Goal: Browse casually

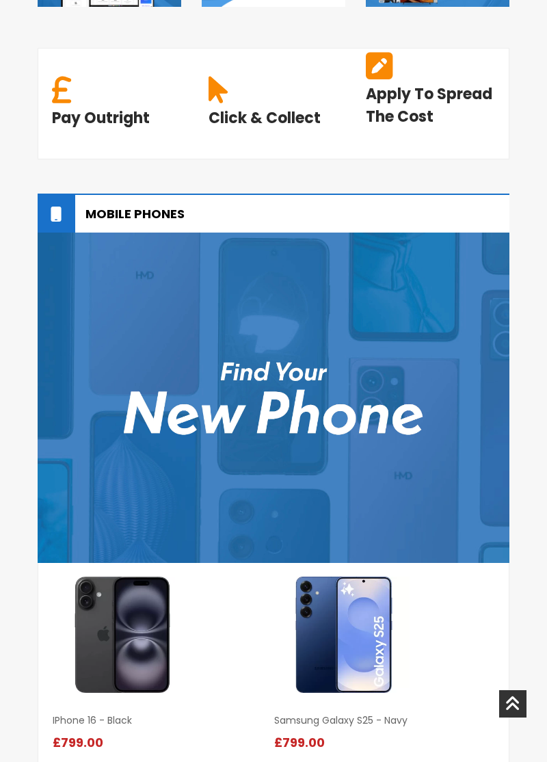
scroll to position [693, 0]
click at [382, 410] on img at bounding box center [274, 398] width 472 height 330
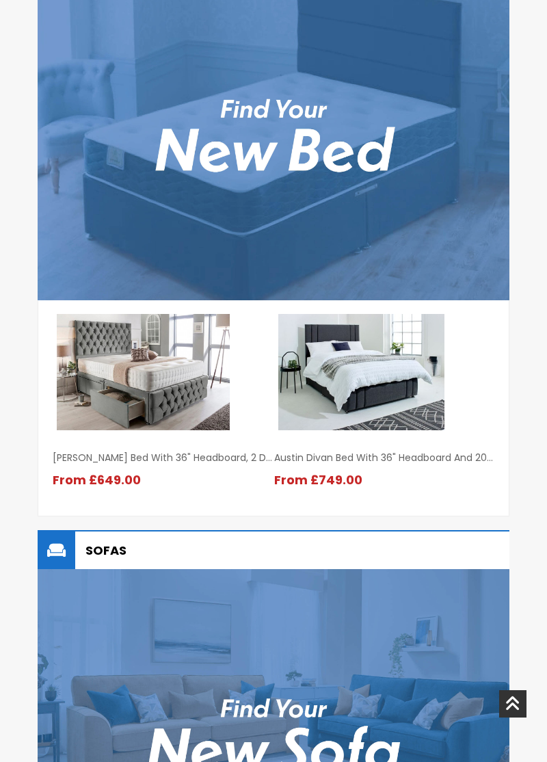
scroll to position [1635, 0]
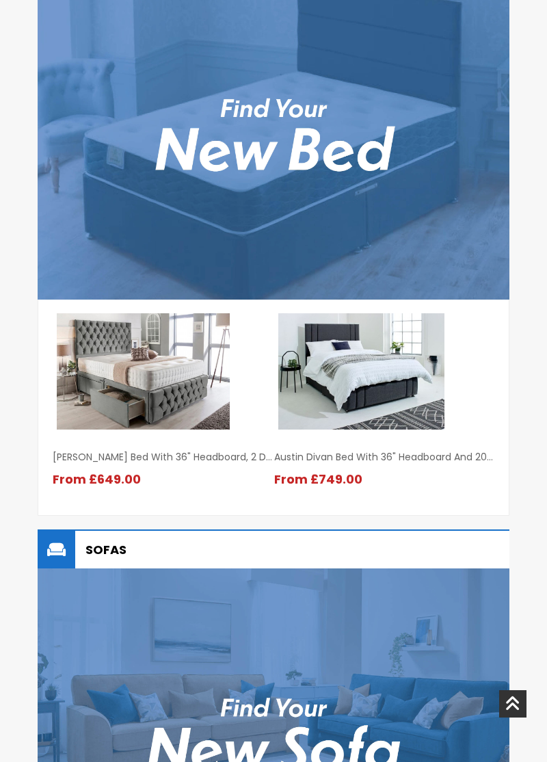
click at [326, 628] on img at bounding box center [274, 733] width 472 height 330
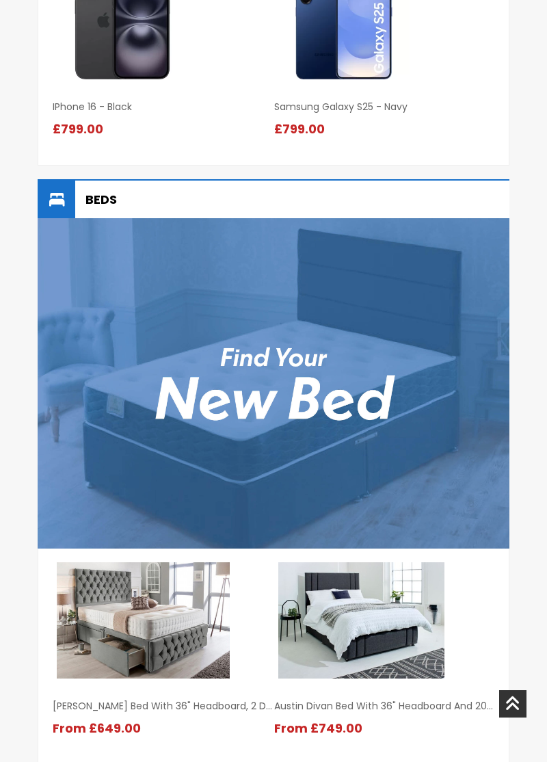
scroll to position [1306, 0]
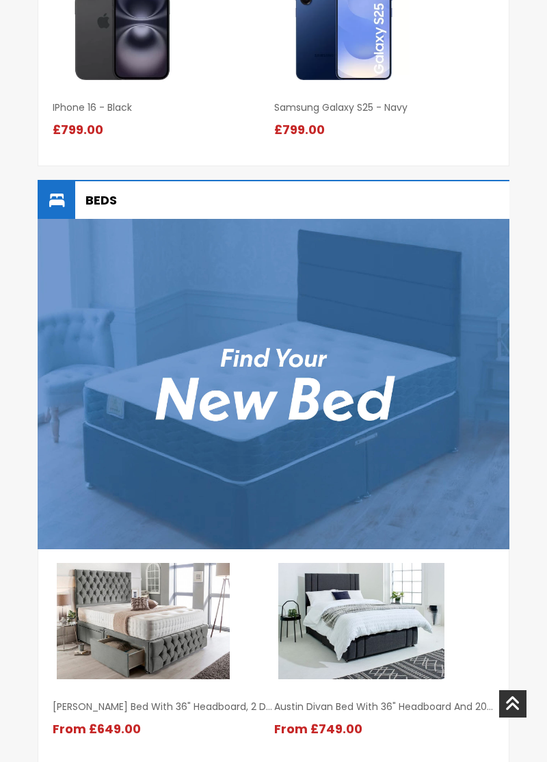
click at [392, 343] on img at bounding box center [274, 384] width 472 height 330
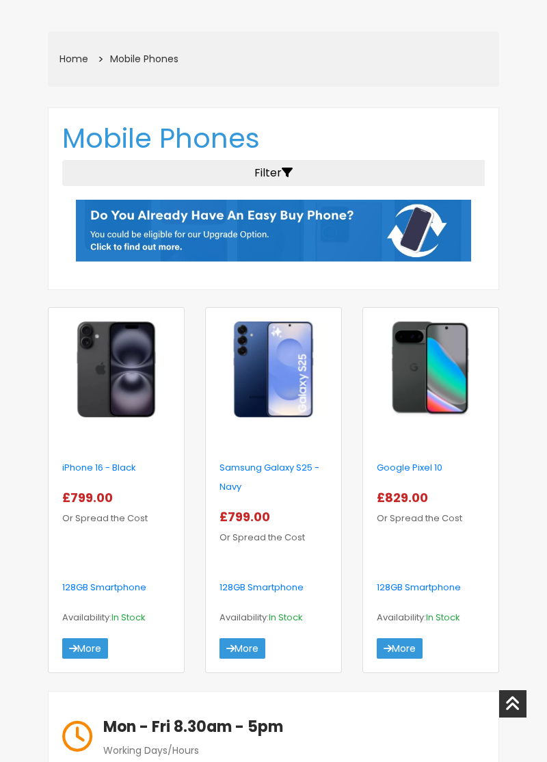
scroll to position [233, 0]
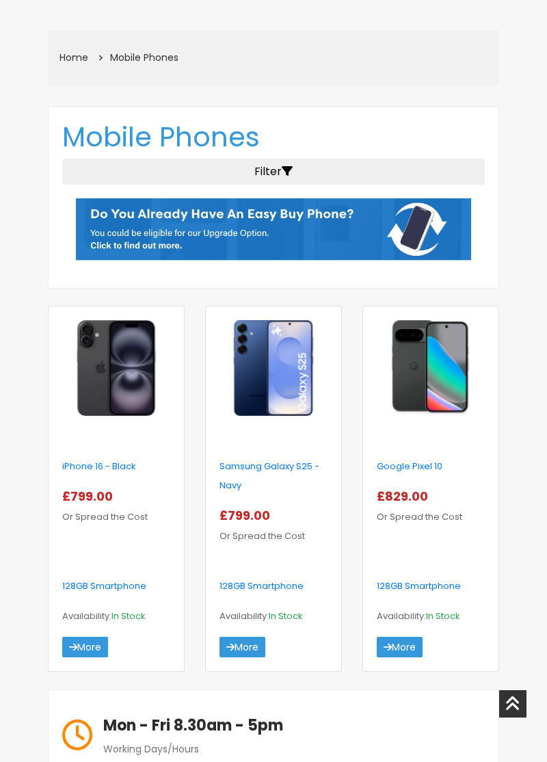
click at [439, 362] on img at bounding box center [431, 368] width 108 height 96
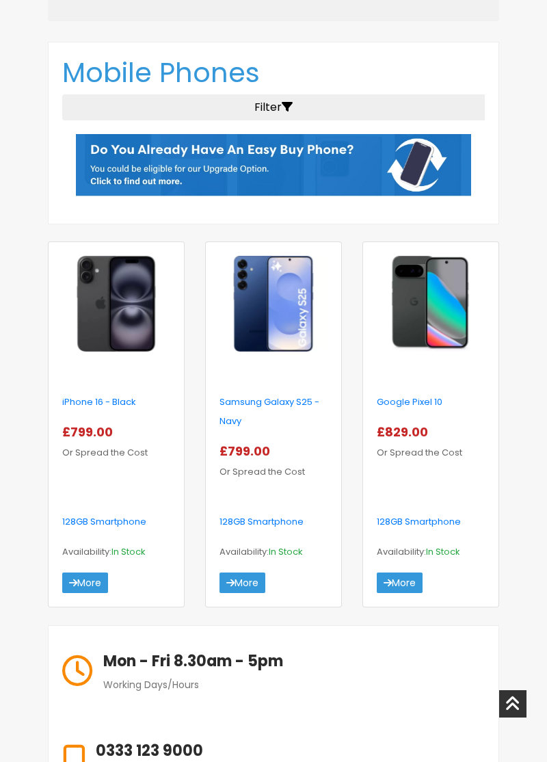
click at [294, 304] on img at bounding box center [274, 304] width 108 height 96
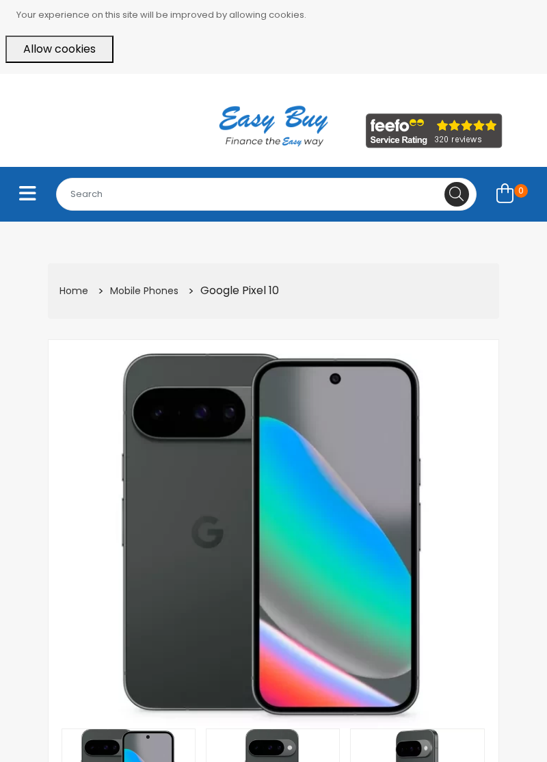
select select "104"
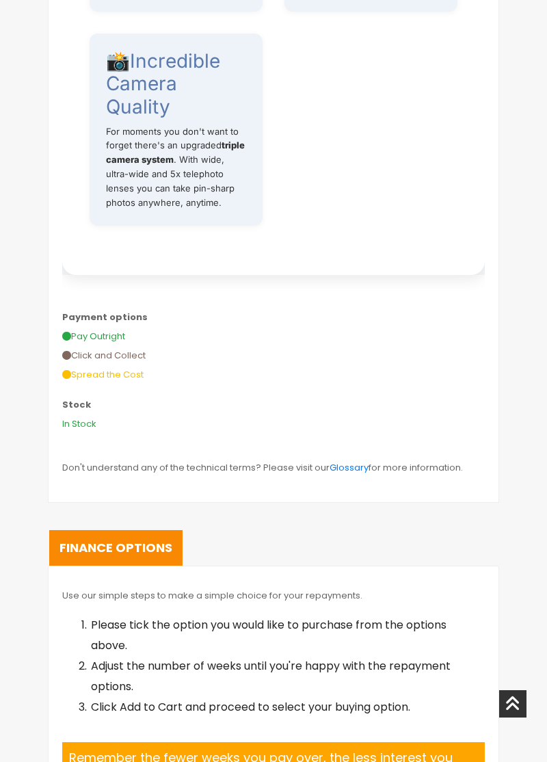
scroll to position [1483, 0]
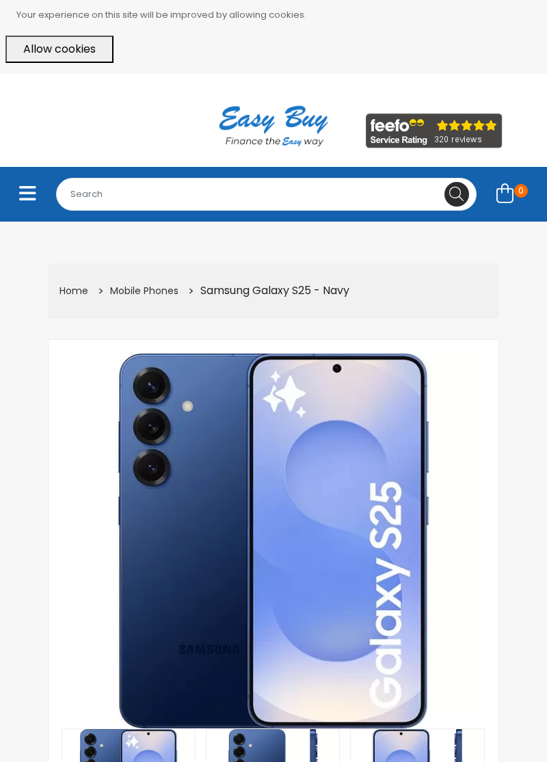
select select "104"
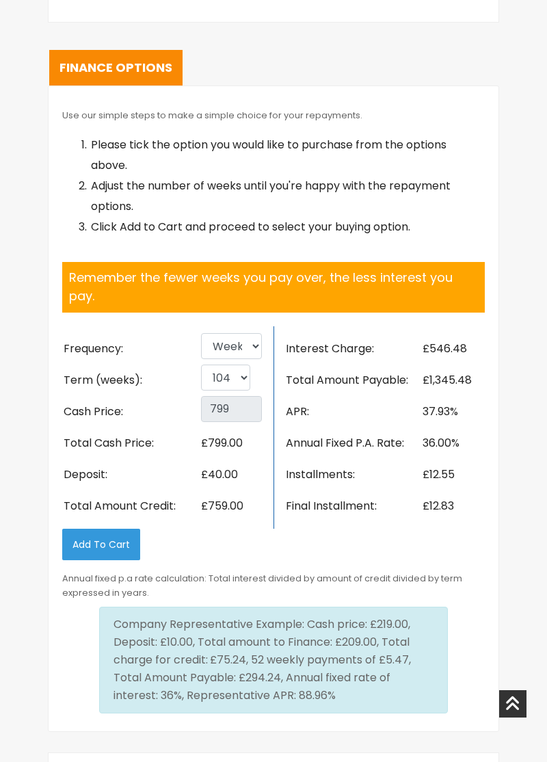
scroll to position [2786, 0]
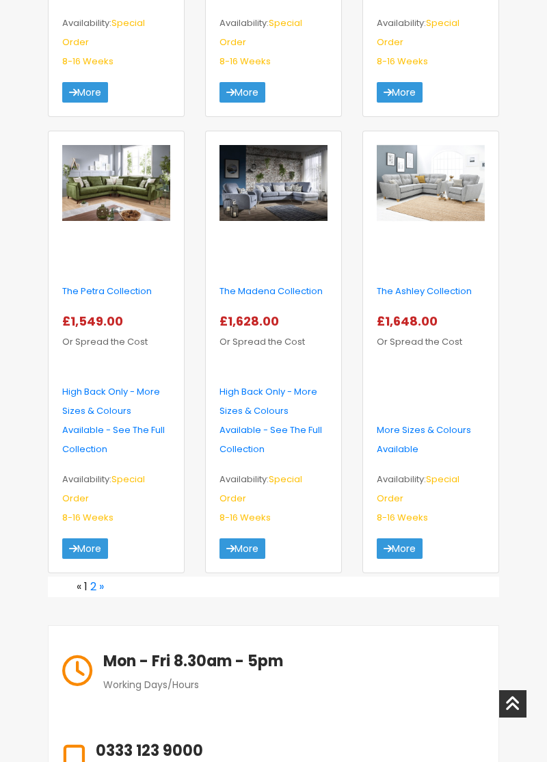
scroll to position [2221, 0]
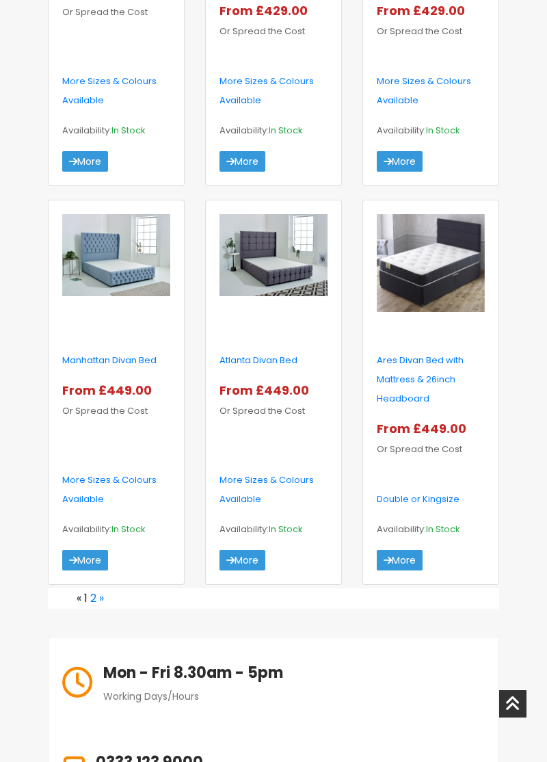
scroll to position [1863, 0]
